Goal: Navigation & Orientation: Find specific page/section

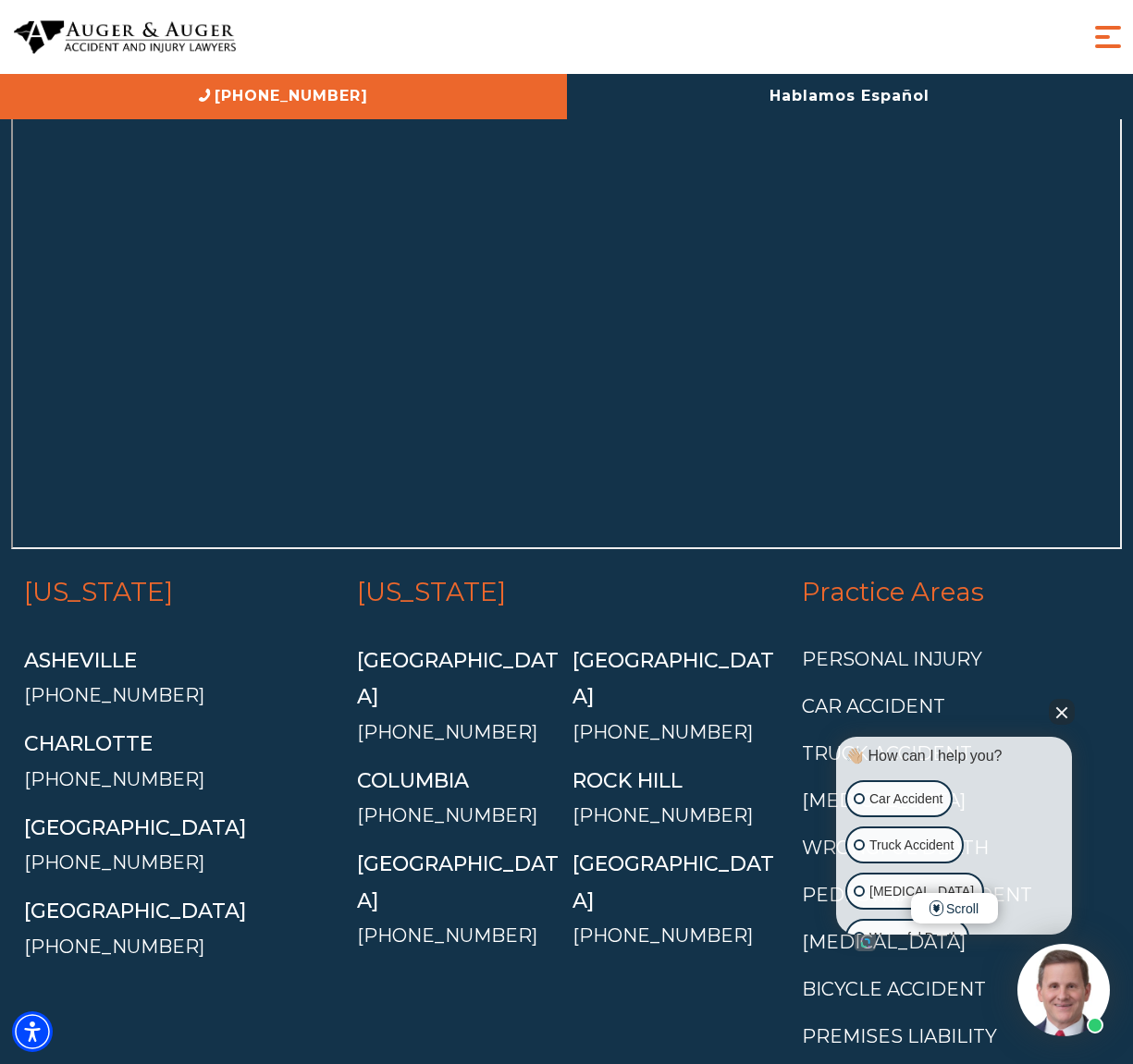
scroll to position [8134, 0]
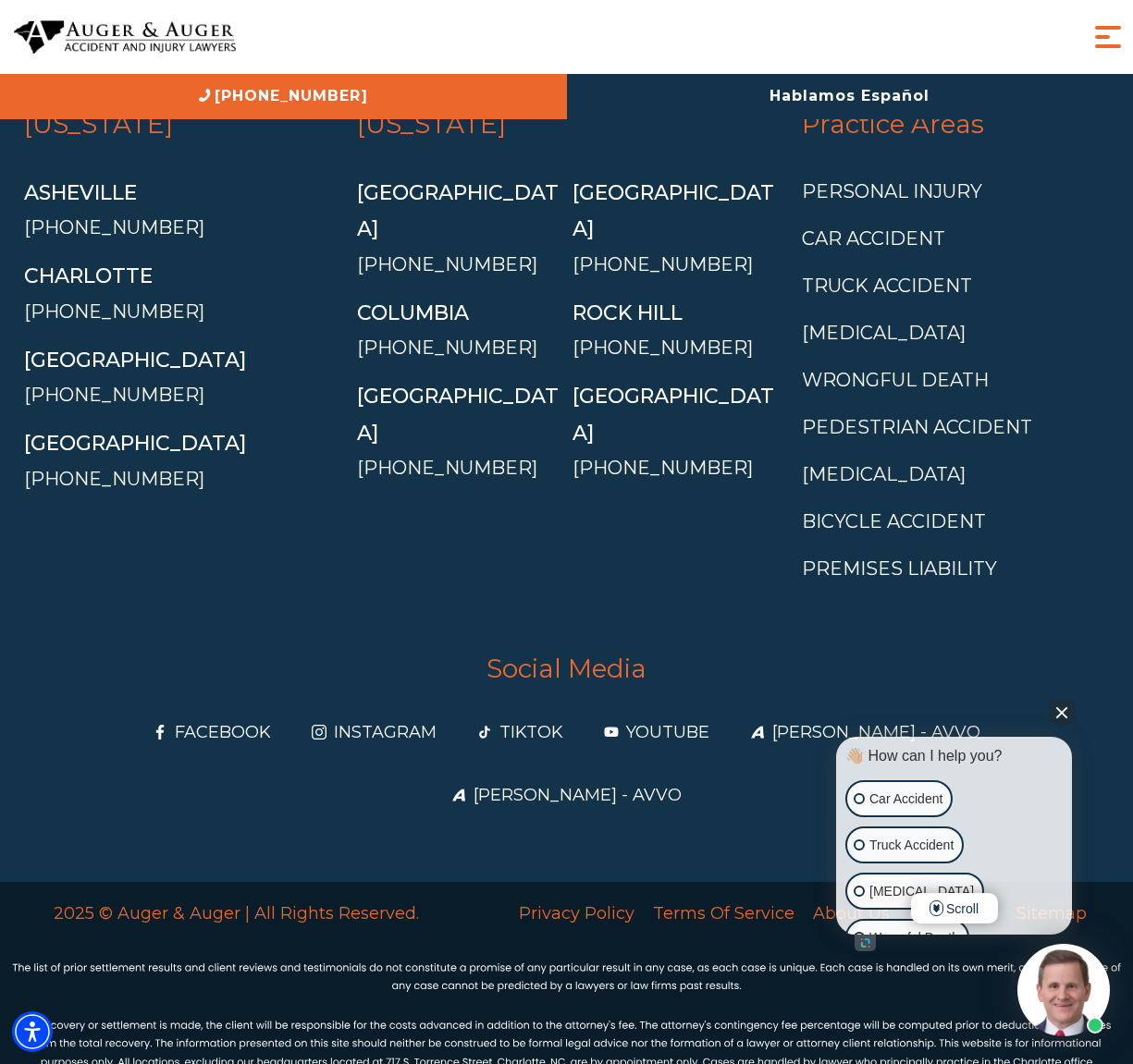
click at [1062, 705] on button "Close Intaker Chat Widget" at bounding box center [1061, 712] width 26 height 26
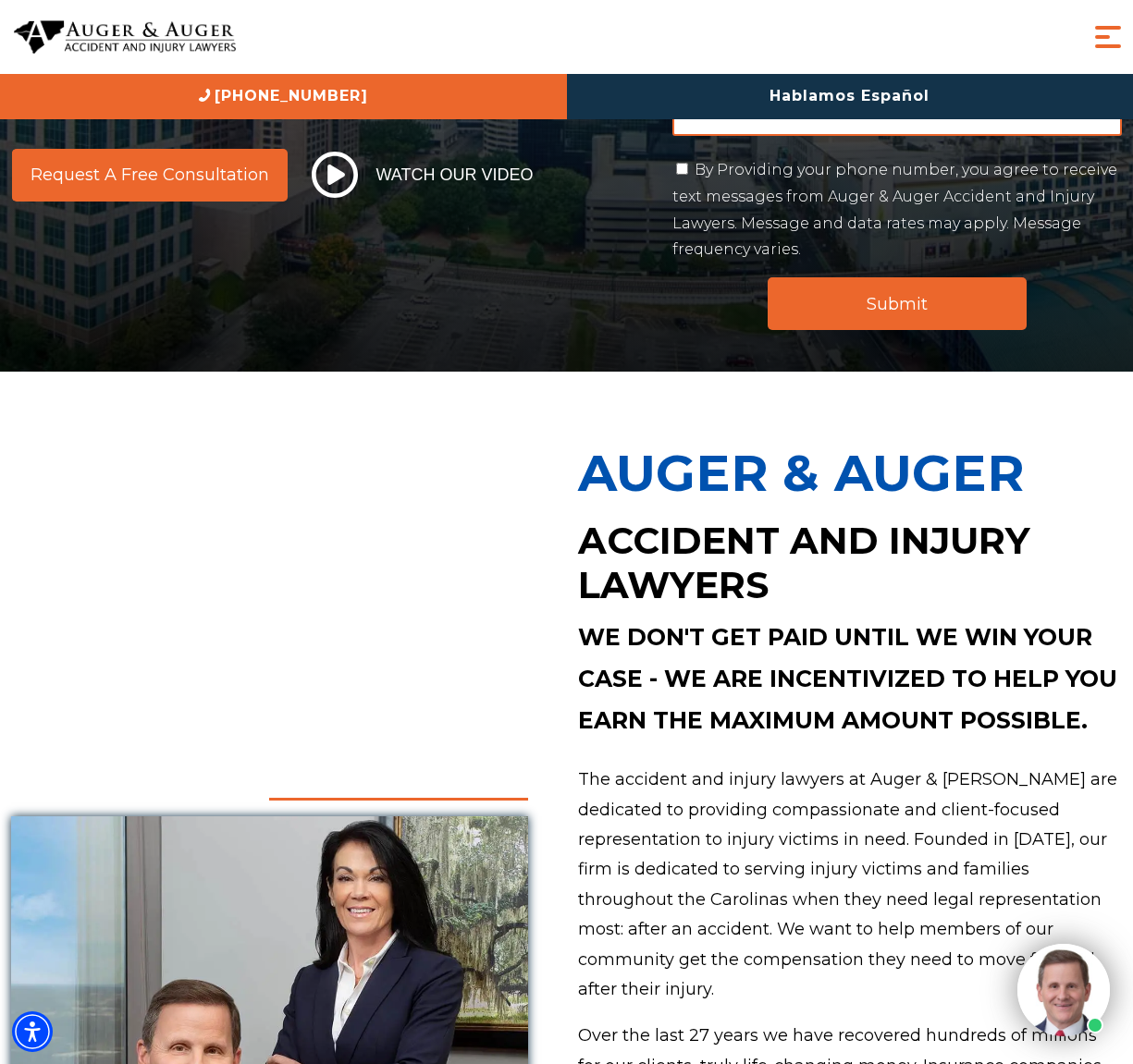
scroll to position [0, 0]
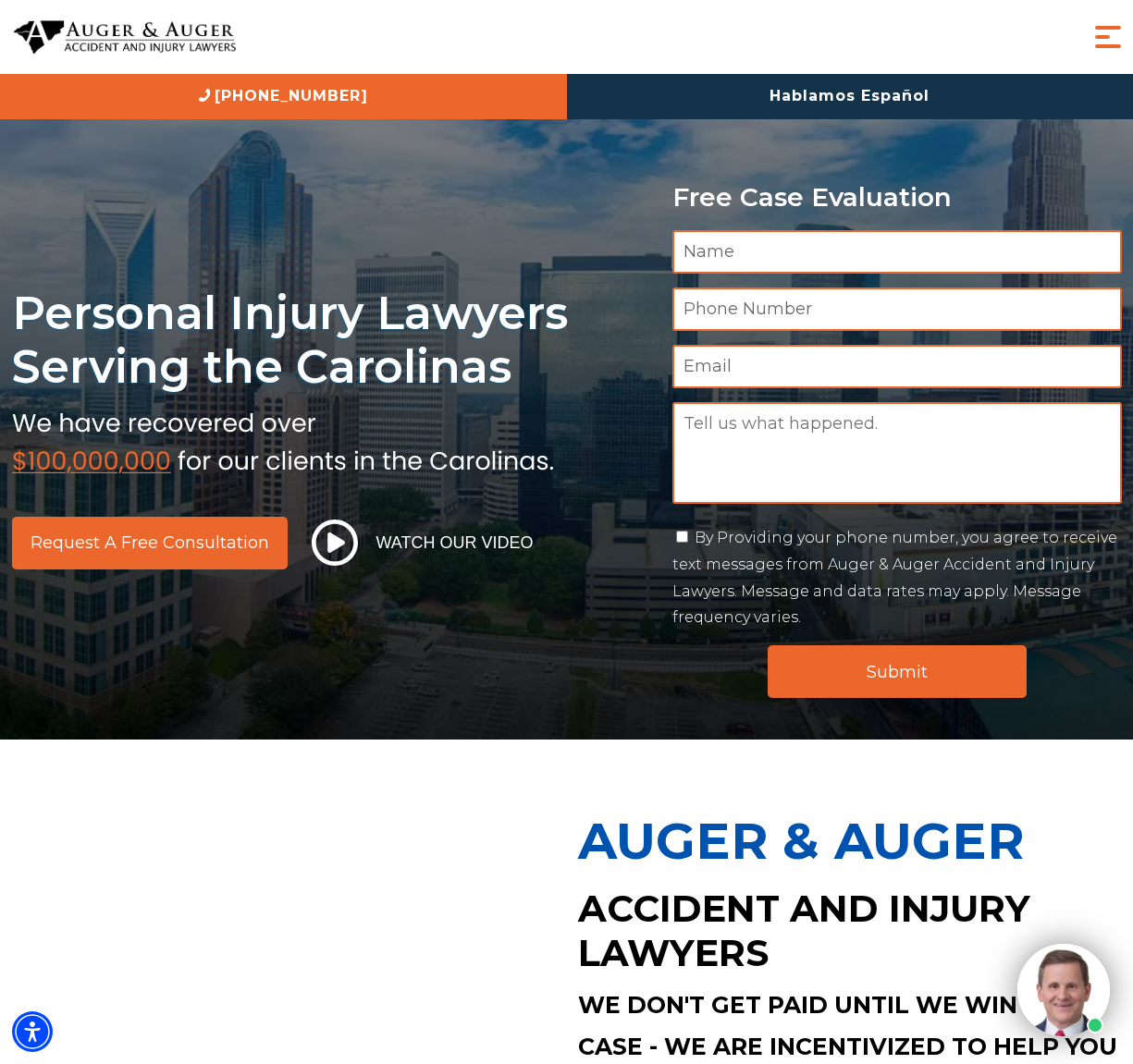
click at [1124, 26] on span "Menu" at bounding box center [1107, 37] width 37 height 37
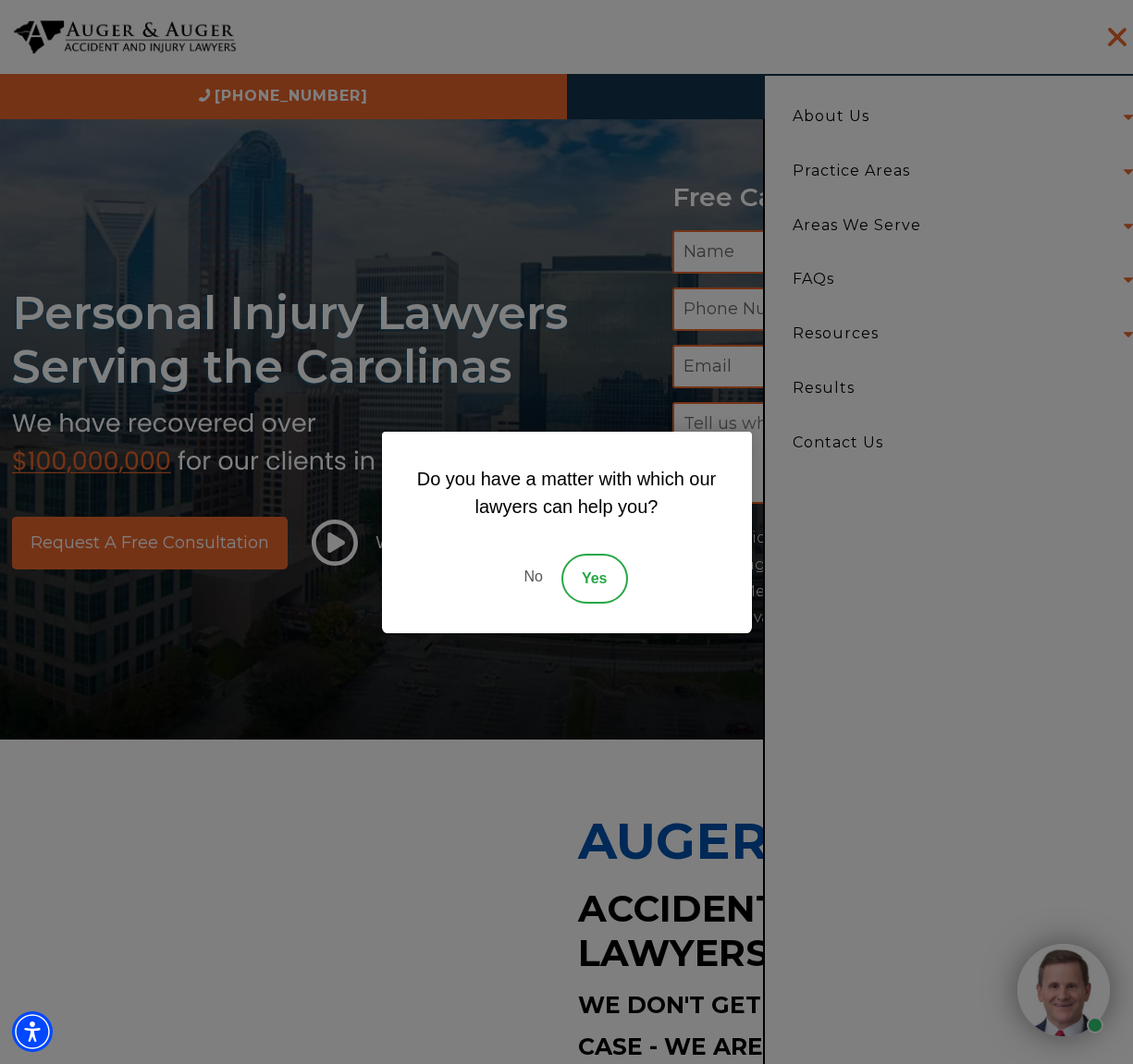
click at [519, 580] on link "No" at bounding box center [533, 578] width 55 height 50
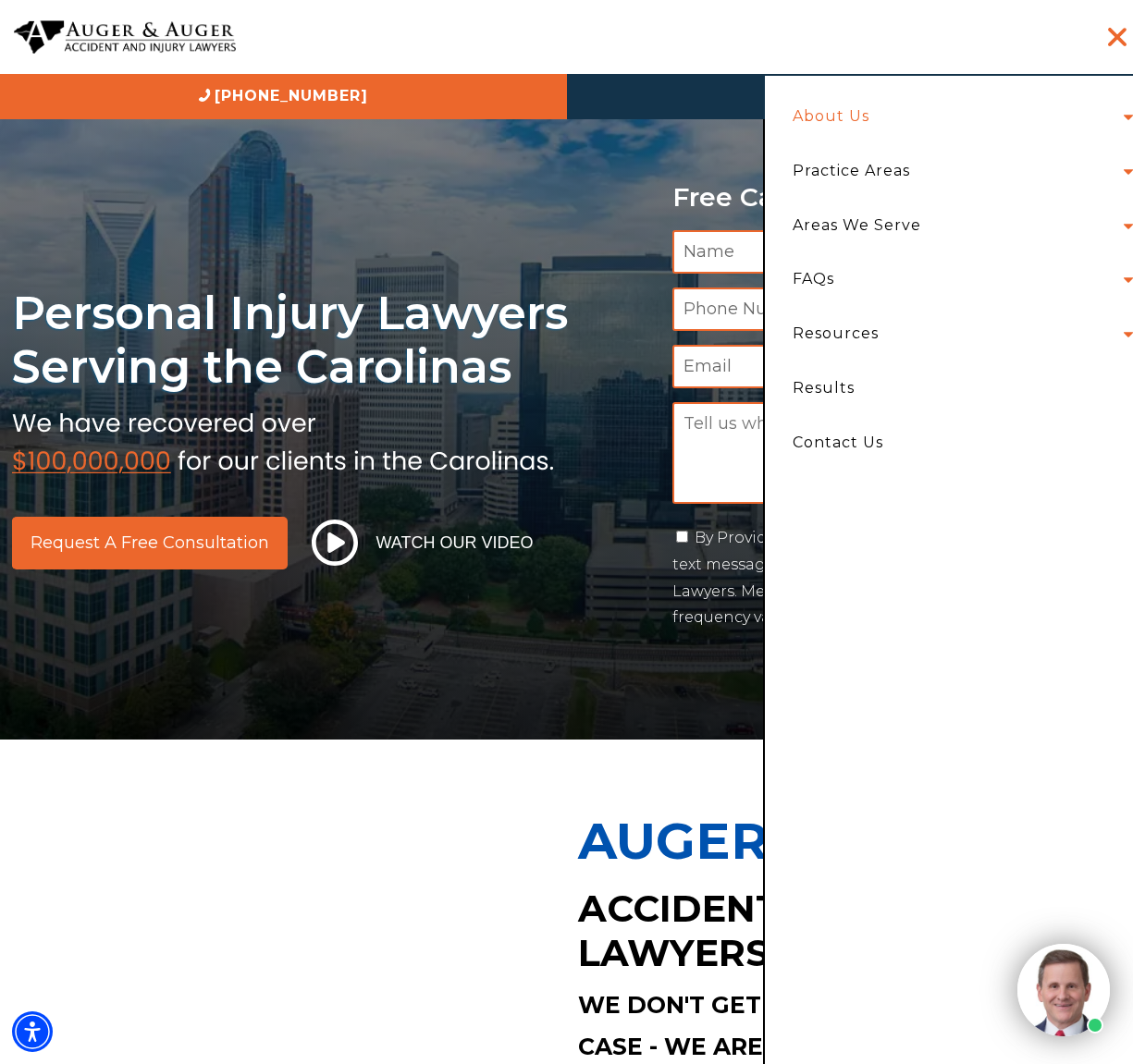
click at [860, 104] on link "About Us" at bounding box center [831, 116] width 105 height 54
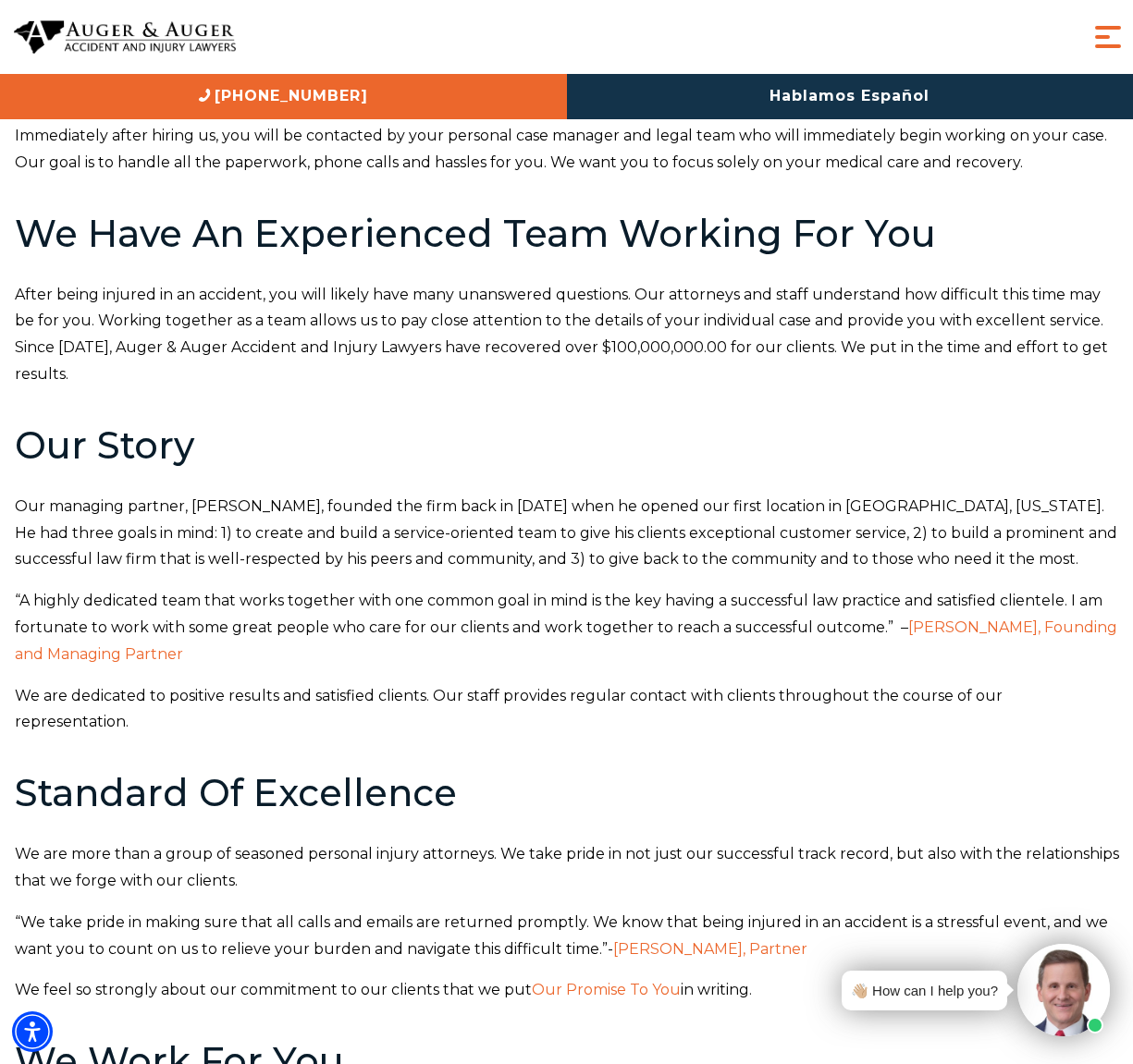
scroll to position [478, 0]
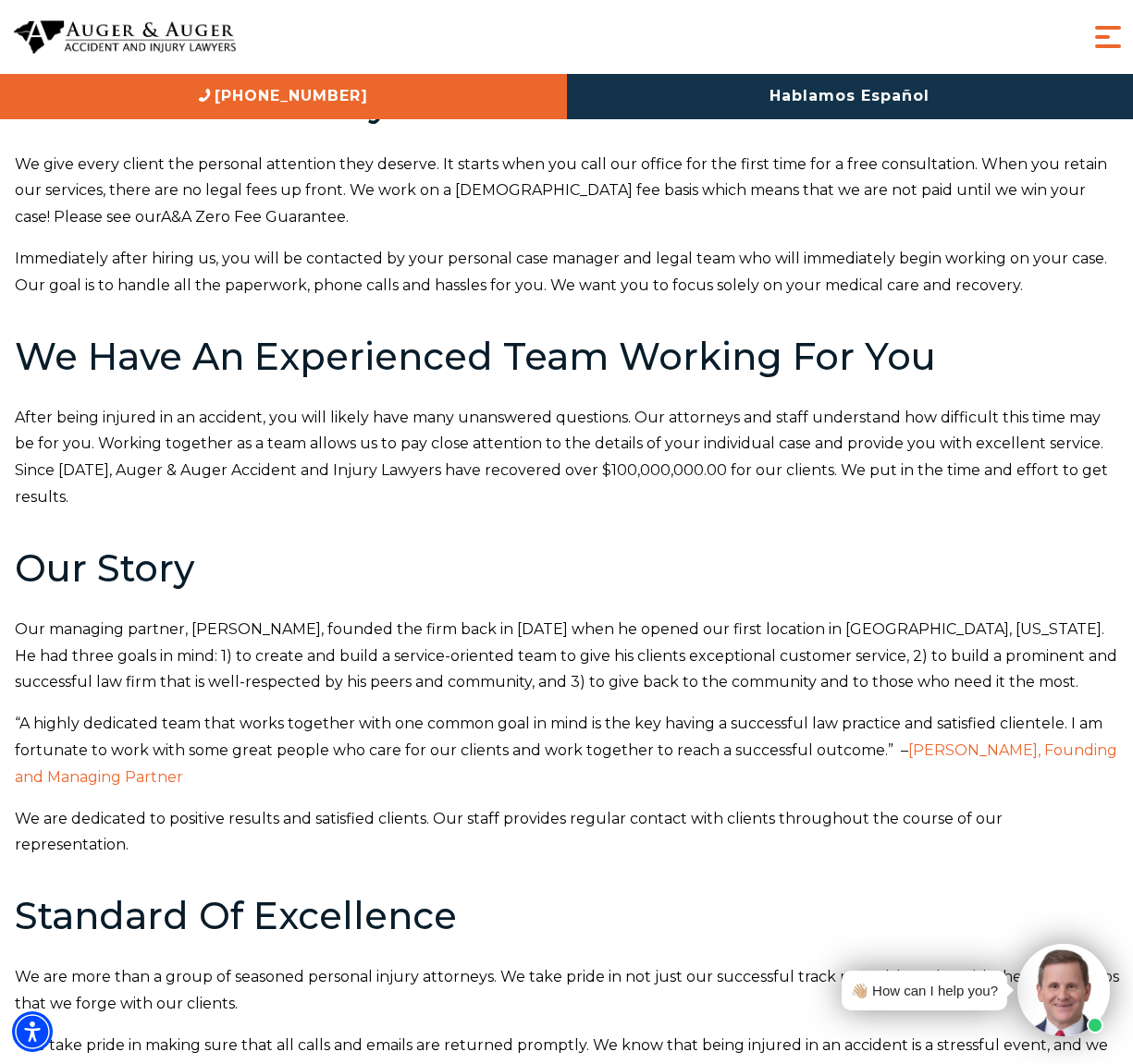
click at [116, 741] on span "[PERSON_NAME], Founding and Managing Partner" at bounding box center [566, 763] width 1102 height 44
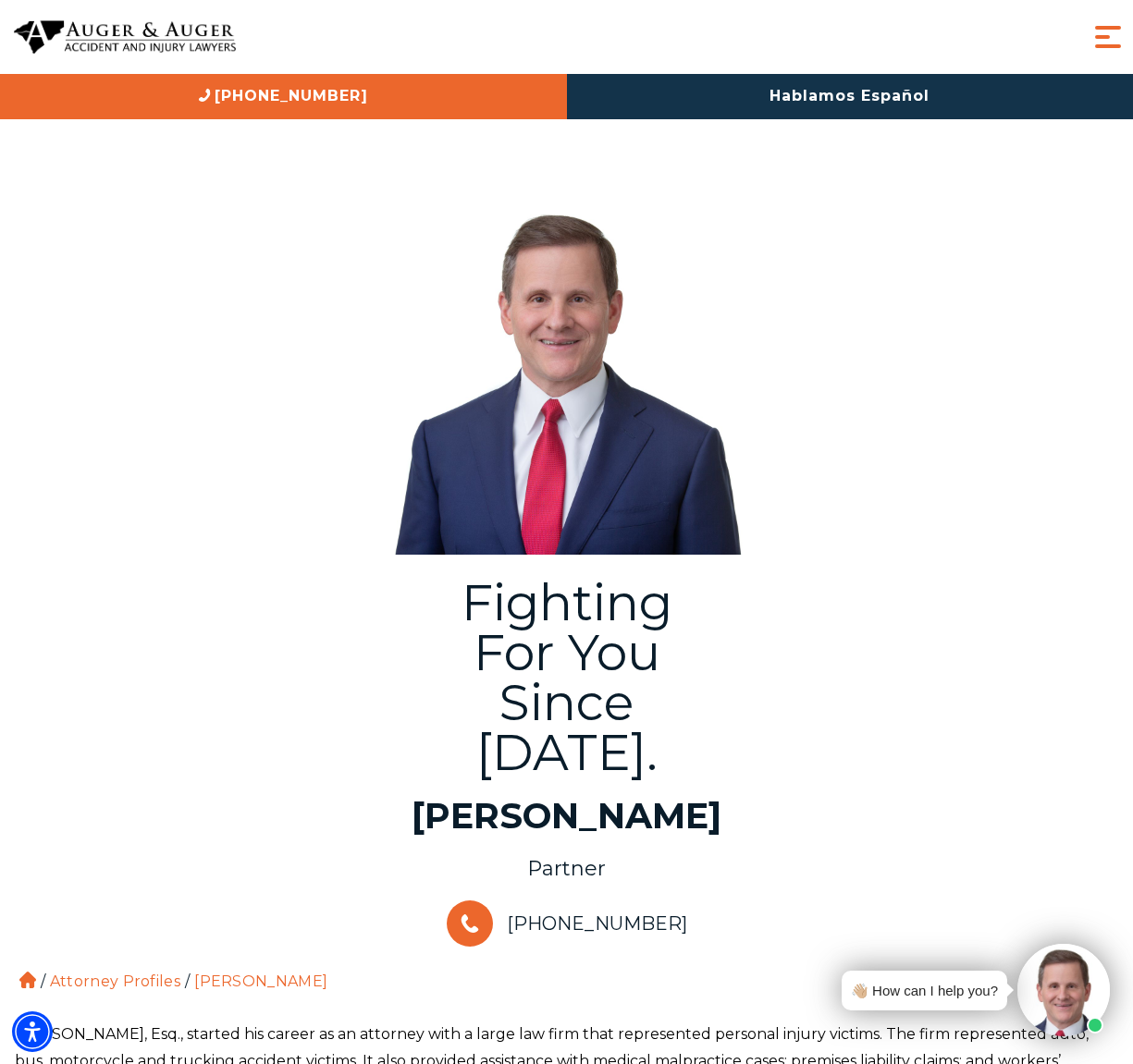
click at [202, 38] on img at bounding box center [124, 38] width 222 height 35
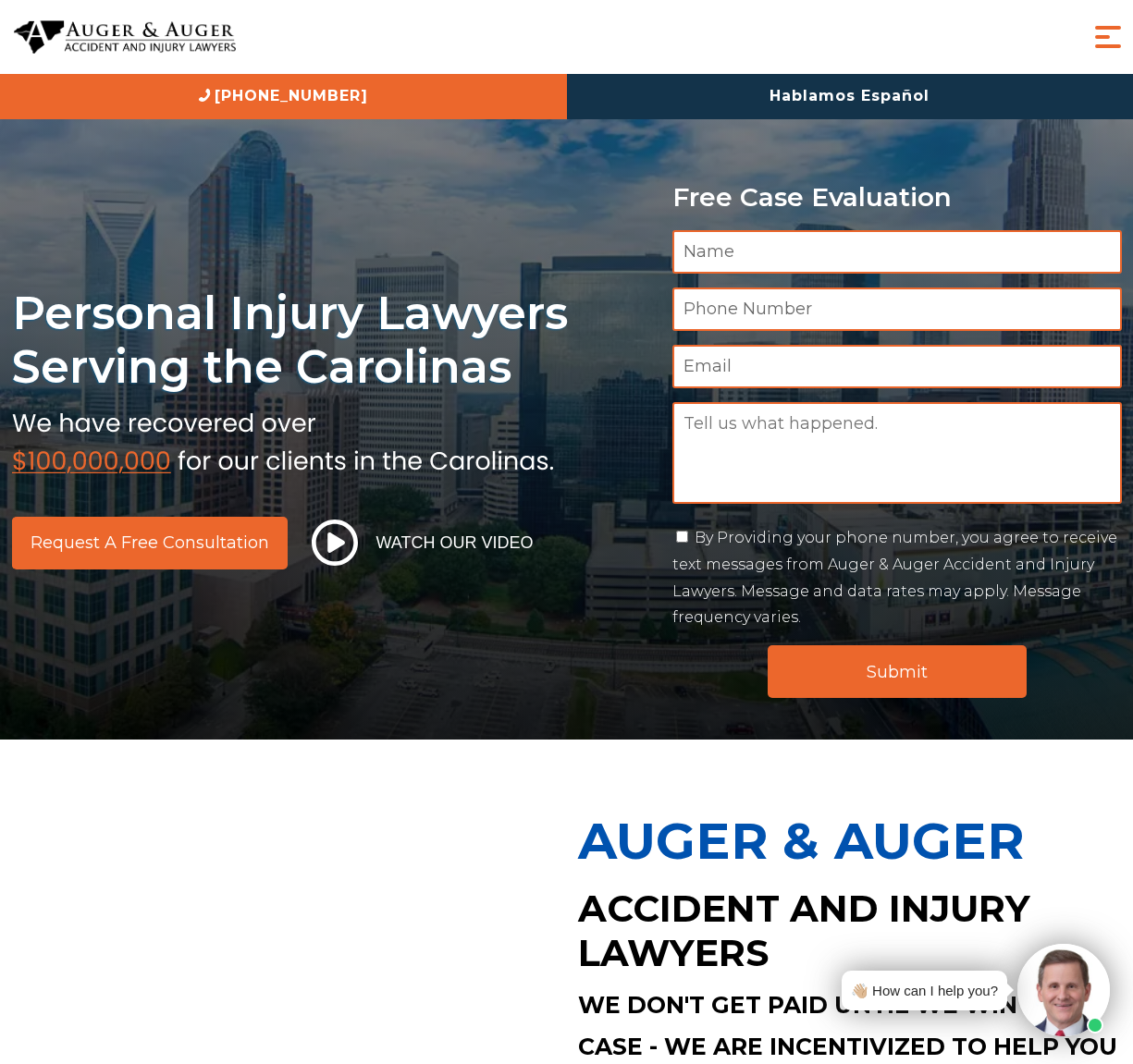
click at [1119, 33] on span "Menu" at bounding box center [1107, 37] width 37 height 37
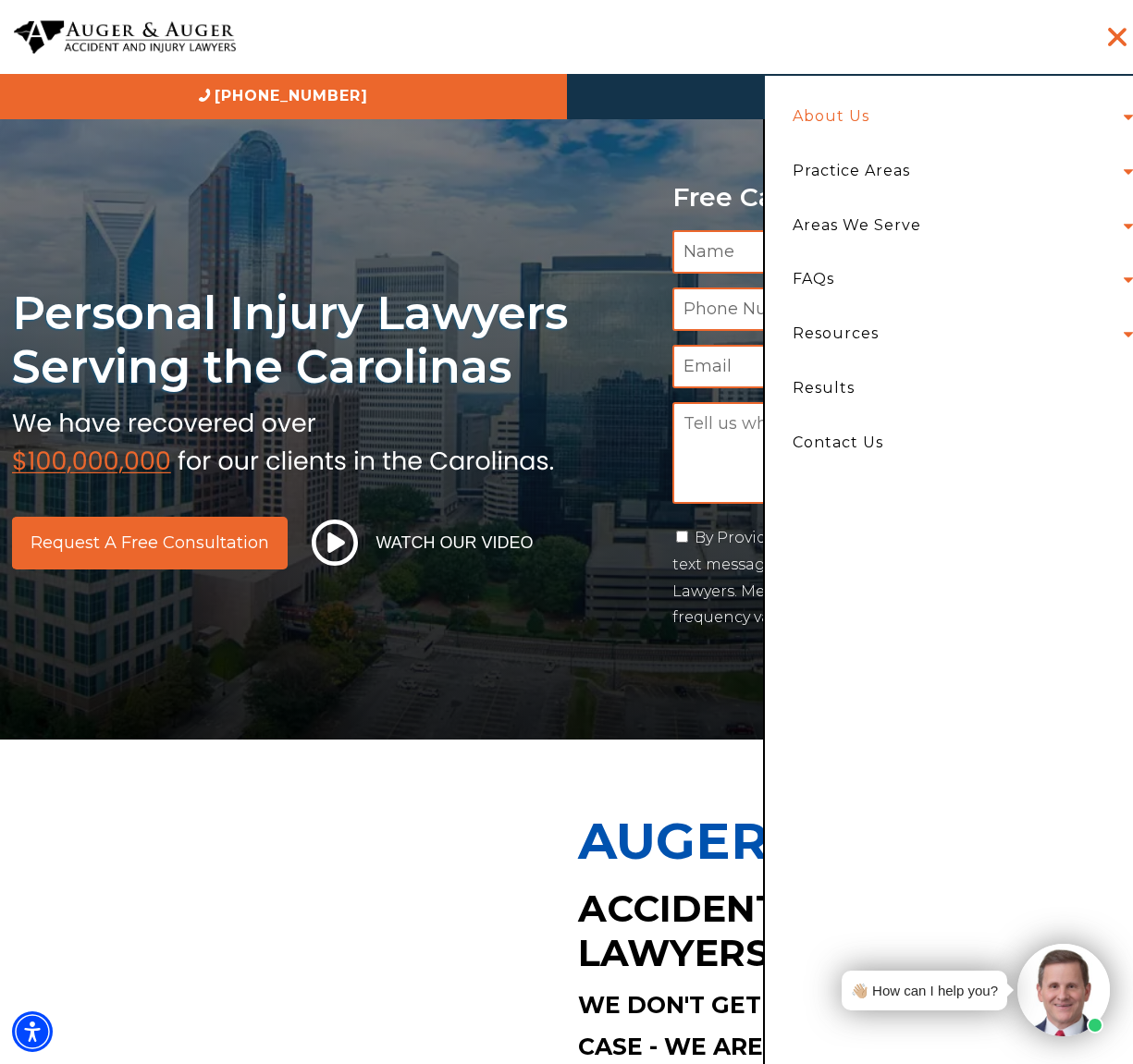
click at [838, 119] on link "About Us" at bounding box center [831, 116] width 105 height 54
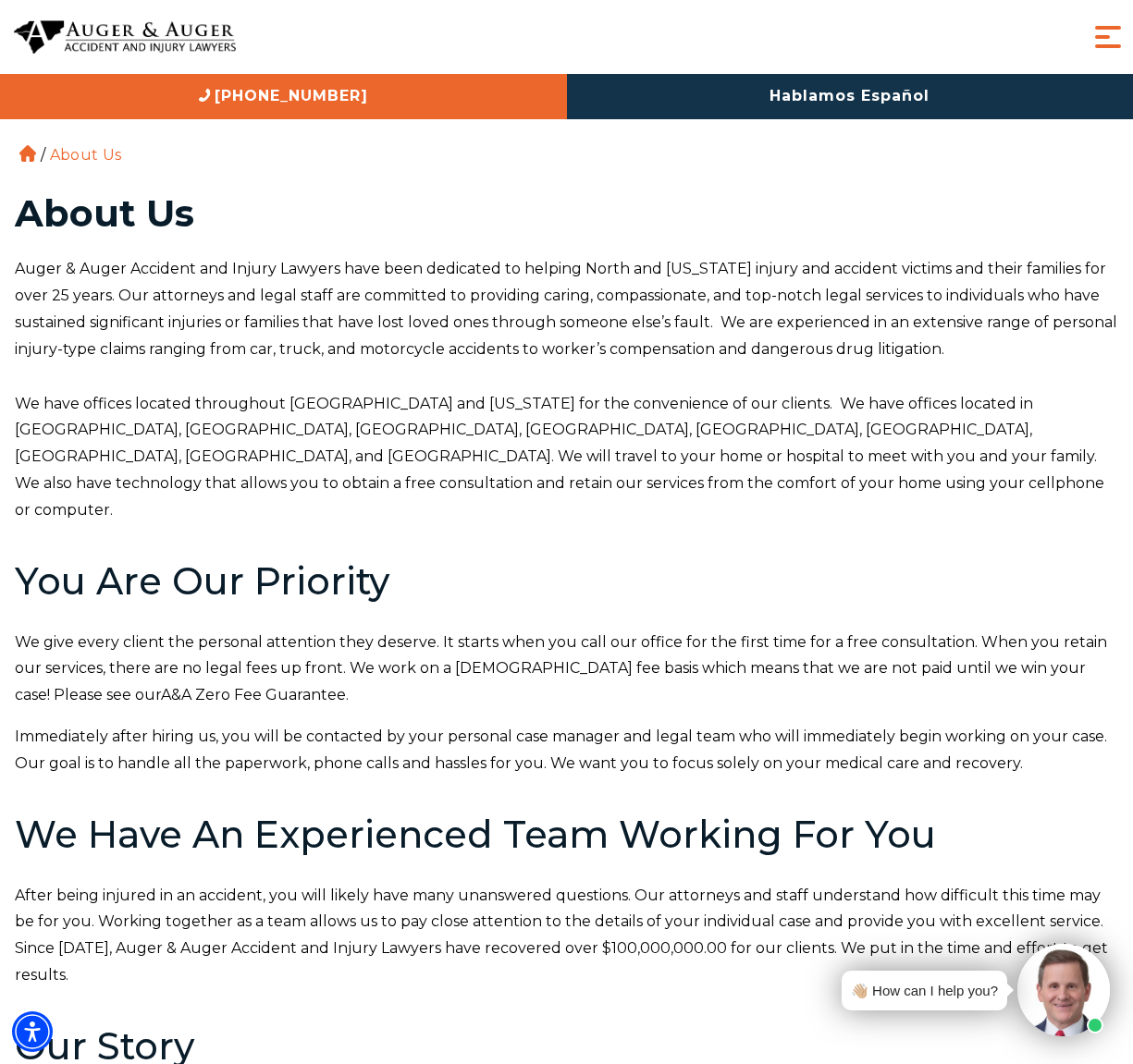
click at [1105, 41] on span "Menu" at bounding box center [1107, 37] width 37 height 37
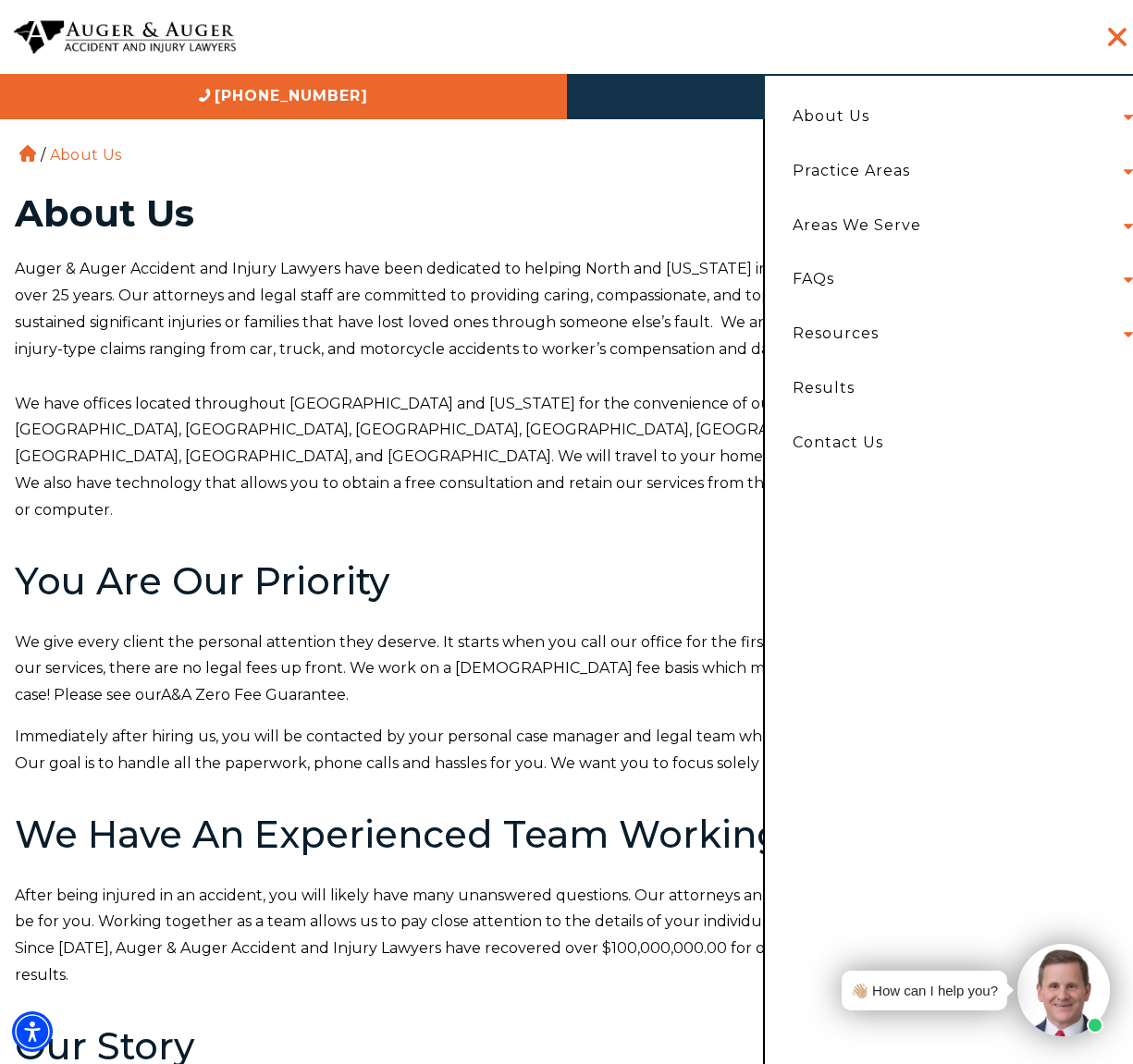
click at [1127, 105] on li "About Us Attorneys [PERSON_NAME] [PERSON_NAME] [PERSON_NAME] [PERSON_NAME] [PER…" at bounding box center [957, 116] width 358 height 54
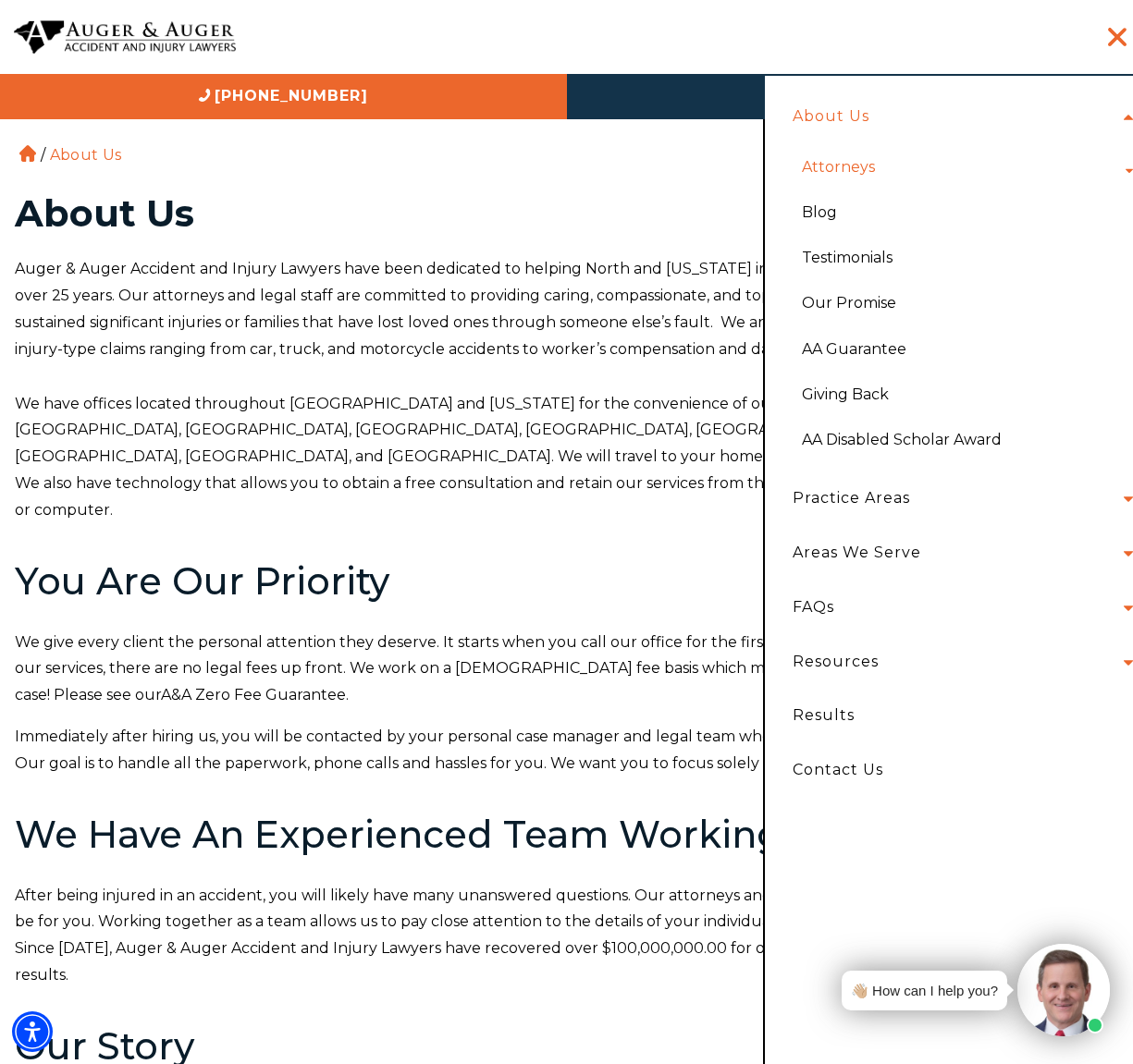
click at [812, 165] on link "Attorneys" at bounding box center [838, 167] width 101 height 45
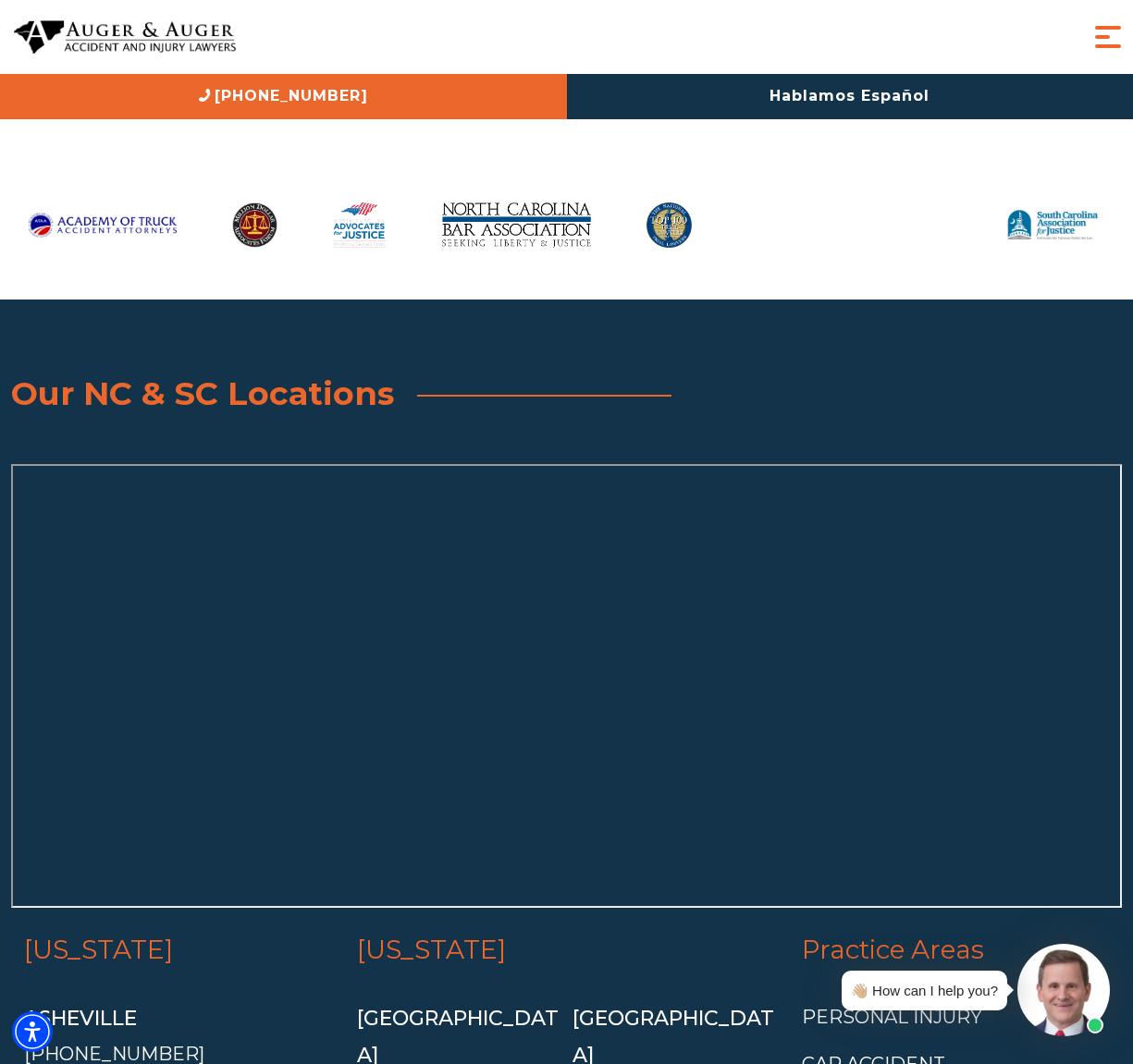
scroll to position [7086, 0]
